Goal: Task Accomplishment & Management: Complete application form

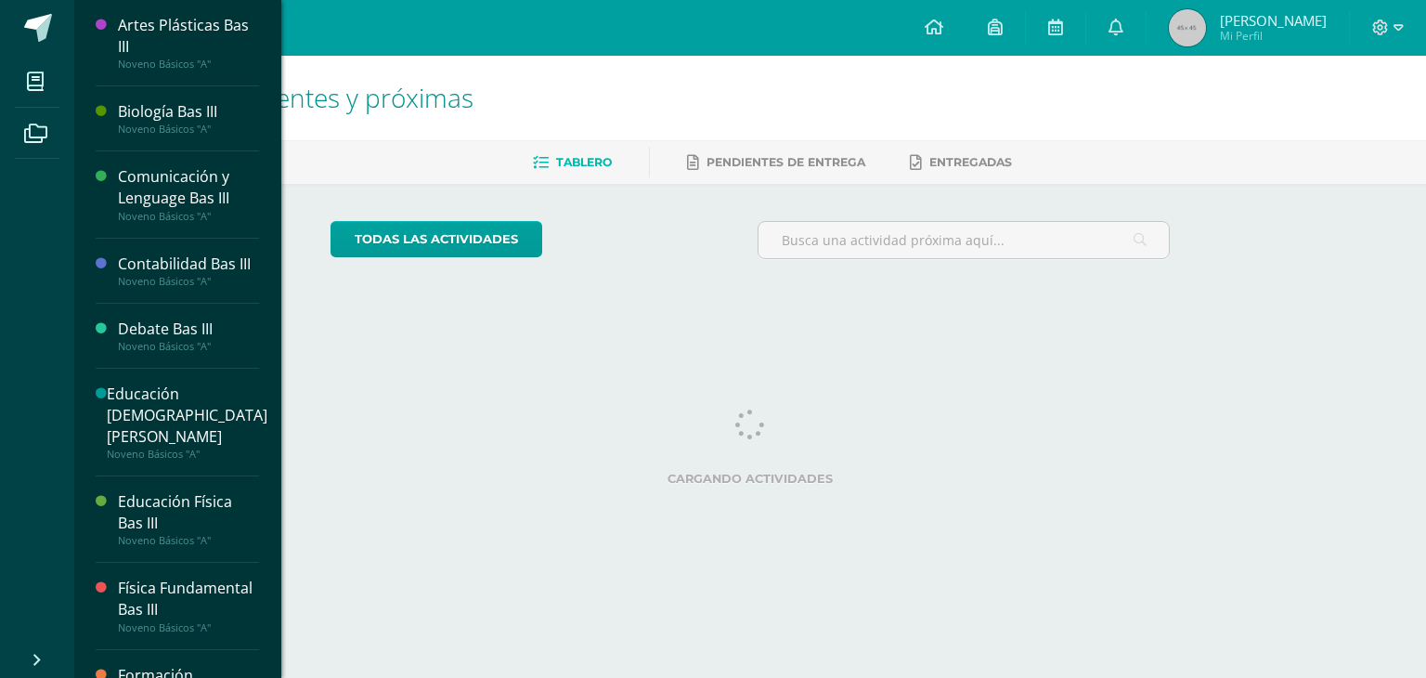
click at [206, 123] on div "Noveno Básicos "A"" at bounding box center [188, 129] width 141 height 13
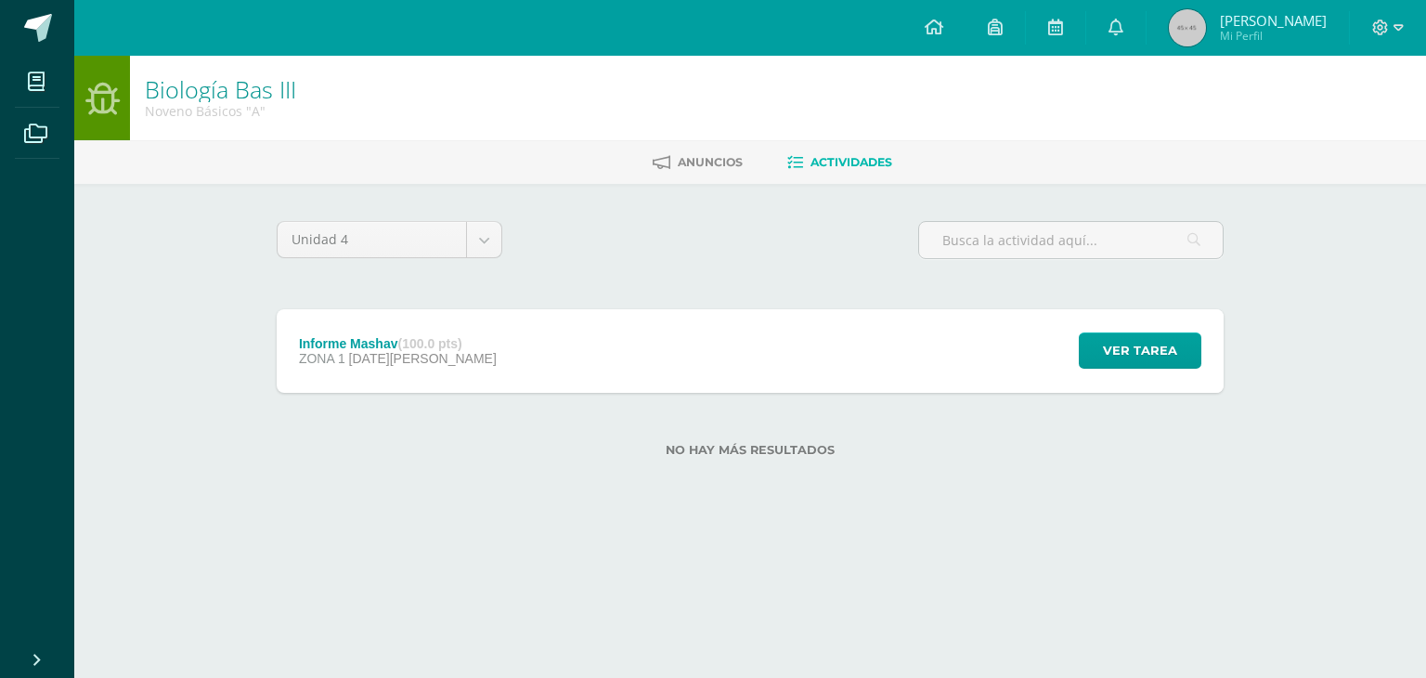
click at [356, 369] on div "Informe Mashav (100.0 pts) ZONA 1 13 de Agosto" at bounding box center [398, 351] width 242 height 84
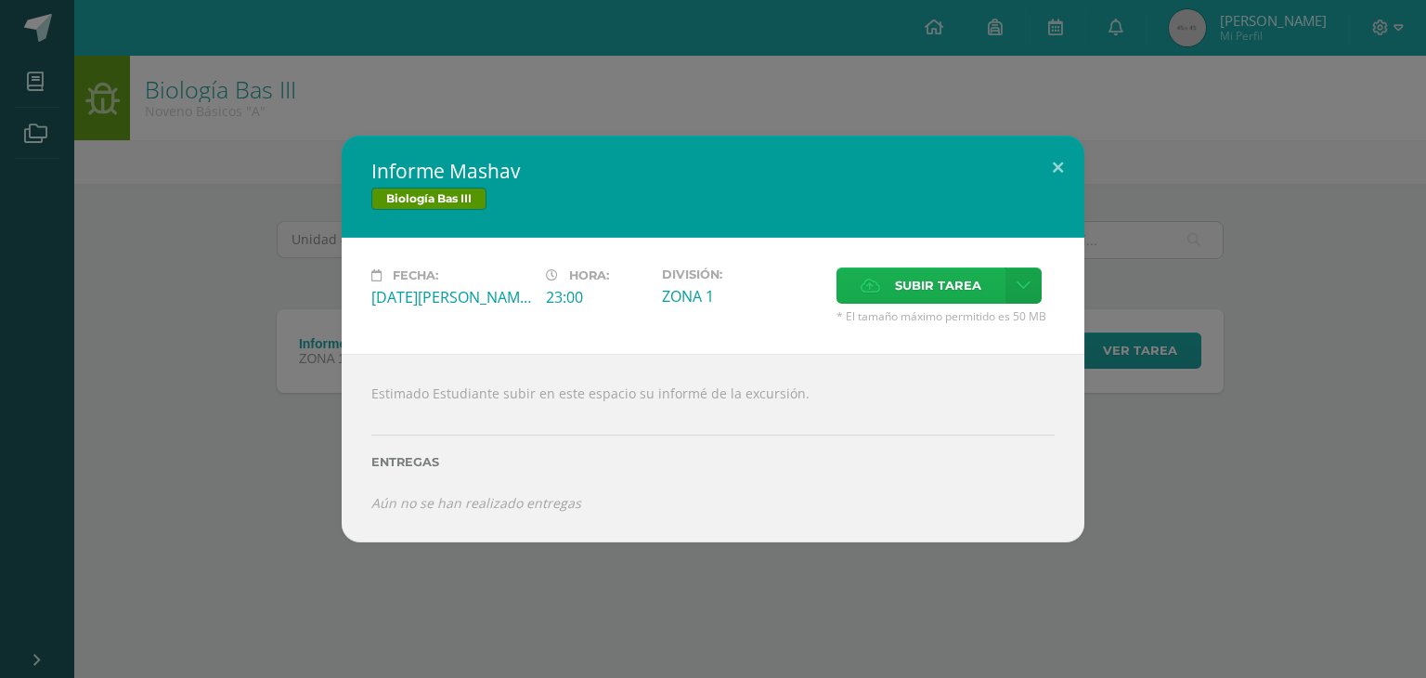
click at [932, 284] on span "Subir tarea" at bounding box center [938, 285] width 86 height 34
click at [0, 0] on input "Subir tarea" at bounding box center [0, 0] width 0 height 0
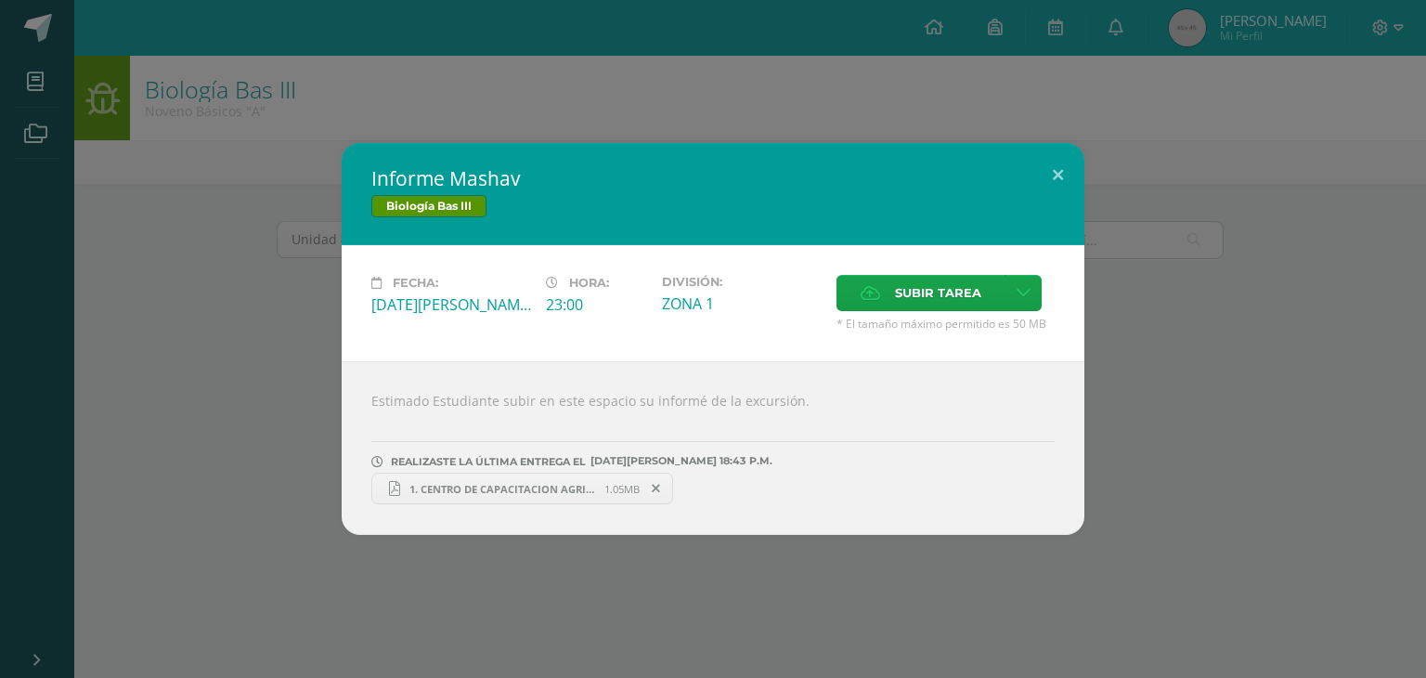
click at [460, 486] on span "1. CENTRO DE CAPACITACION AGRICOLA CON TECNOLOGÍA ISRAELÍ.pdf" at bounding box center [502, 489] width 204 height 14
click at [290, 122] on div "Informe Mashav Biología Bas III Fecha: Miércoles 13 de Agosto Hora: 23:00 Divis…" at bounding box center [713, 339] width 1426 height 678
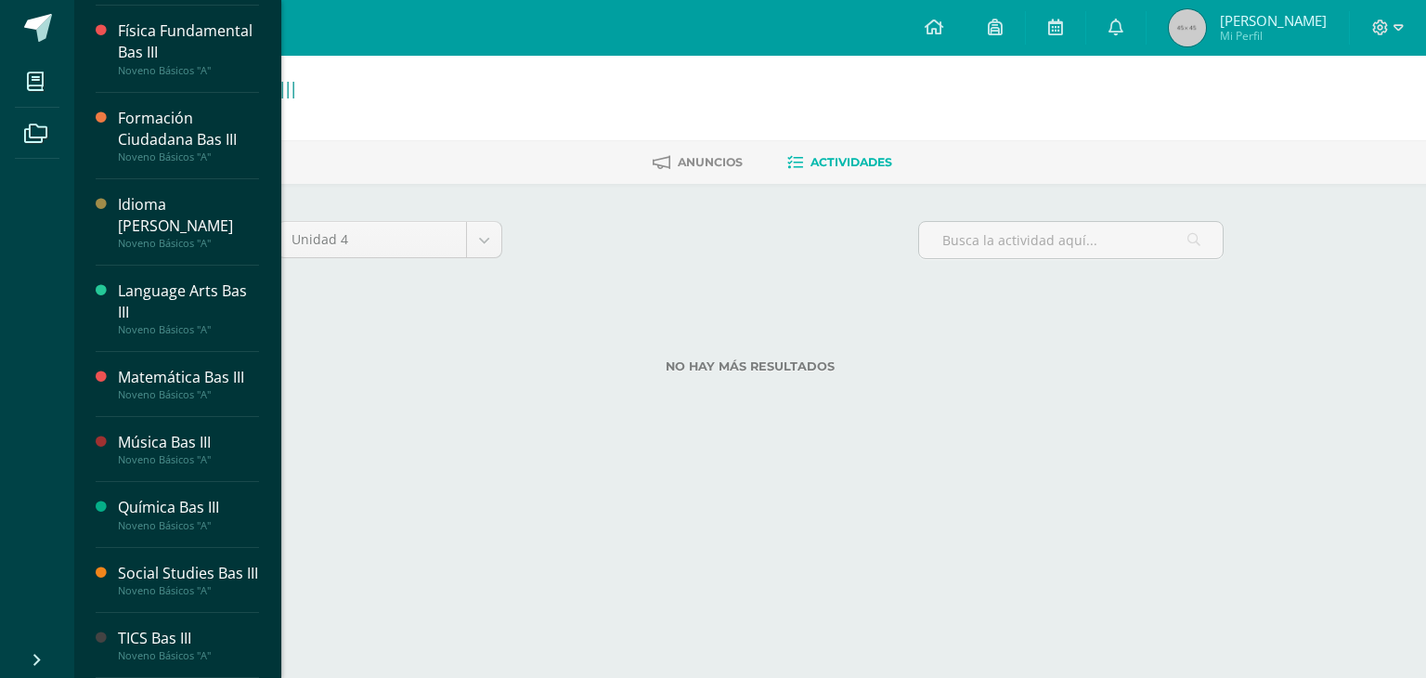
scroll to position [597, 0]
click at [141, 497] on div "Química Bas III" at bounding box center [188, 507] width 141 height 21
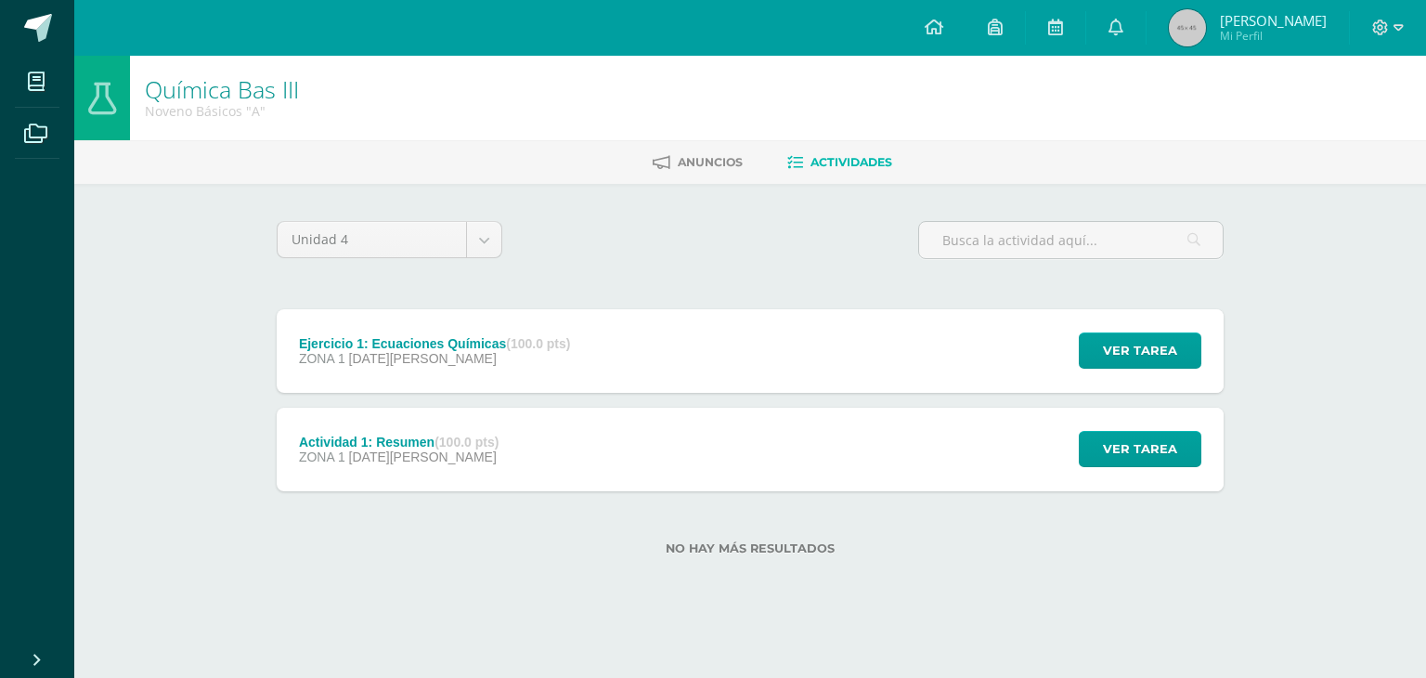
click at [371, 465] on div "Actividad 1: Resumen (100.0 pts) ZONA 1 [DATE][PERSON_NAME]" at bounding box center [399, 449] width 244 height 84
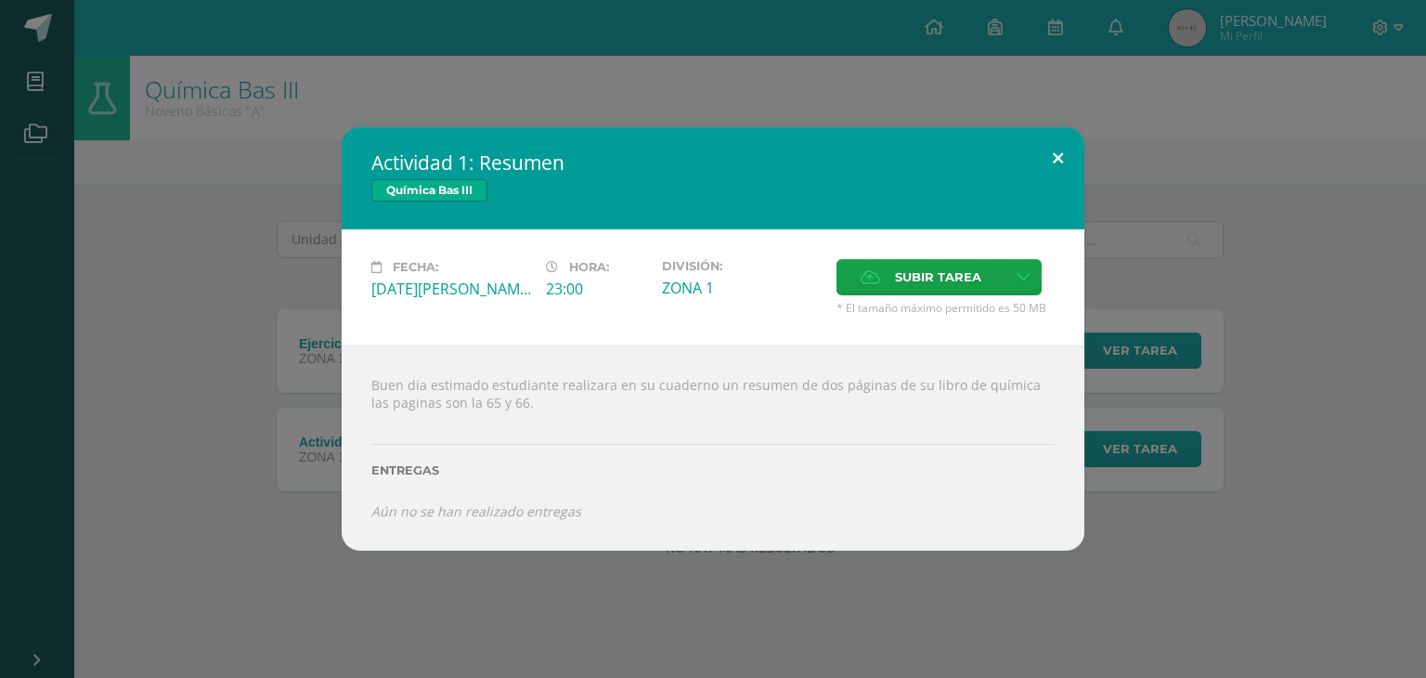
click at [1054, 161] on button at bounding box center [1057, 158] width 53 height 63
